Goal: Information Seeking & Learning: Learn about a topic

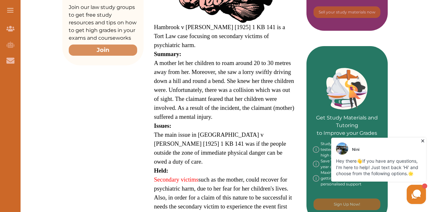
scroll to position [218, 0]
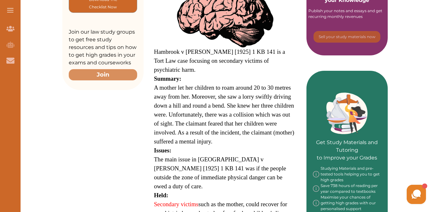
scroll to position [199, 0]
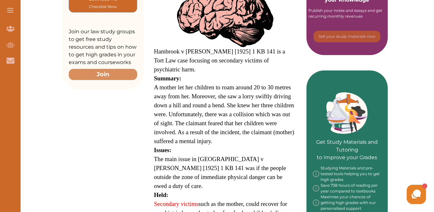
drag, startPoint x: 154, startPoint y: 77, endPoint x: 179, endPoint y: 90, distance: 27.6
click at [179, 90] on span "A mother let her children to roam around 20 to 30 metres away from her. Moreove…" at bounding box center [224, 114] width 140 height 61
click at [284, 92] on p "We do not allow selecting and copying of our content. You can get our subscript…" at bounding box center [216, 92] width 146 height 23
